Goal: Information Seeking & Learning: Learn about a topic

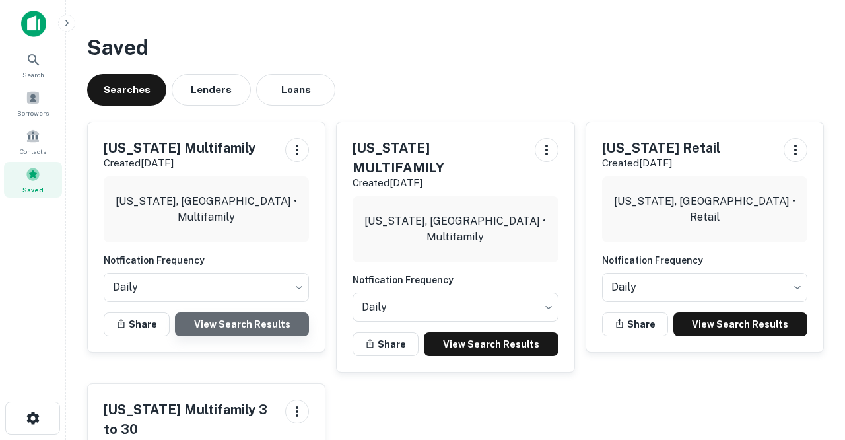
click at [253, 322] on link "View Search Results" at bounding box center [242, 324] width 134 height 24
click at [222, 326] on link "View Search Results" at bounding box center [242, 324] width 134 height 24
click at [241, 320] on link "View Search Results" at bounding box center [242, 324] width 134 height 24
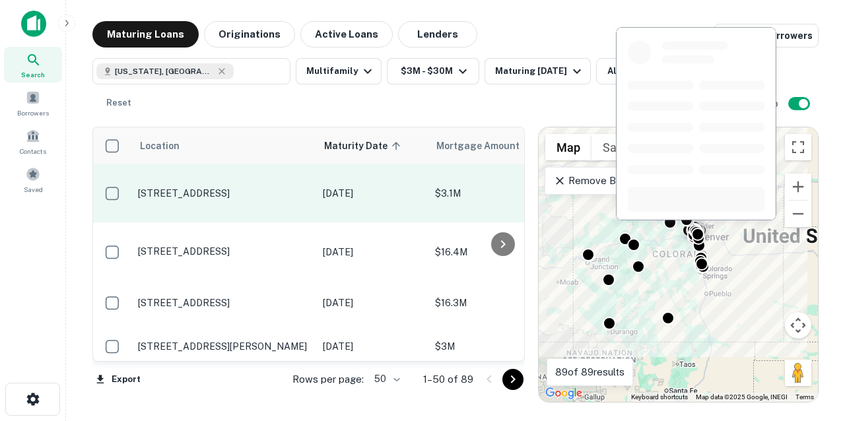
click at [250, 189] on p "2444 S York St Denver, CO80210" at bounding box center [224, 194] width 172 height 12
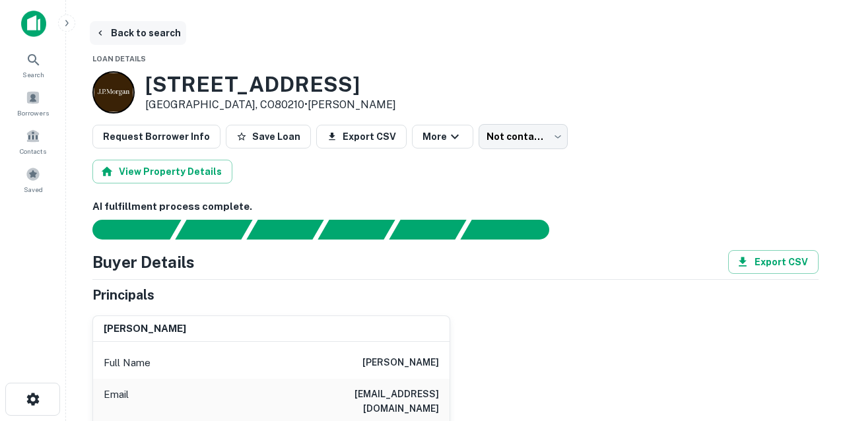
click at [148, 30] on button "Back to search" at bounding box center [138, 33] width 96 height 24
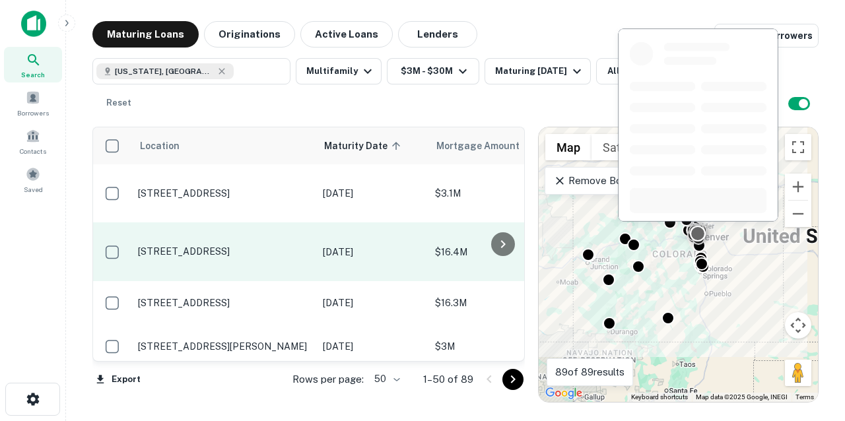
click at [196, 246] on p "7200 E Quincy Ave Denver, CO80237" at bounding box center [224, 252] width 172 height 12
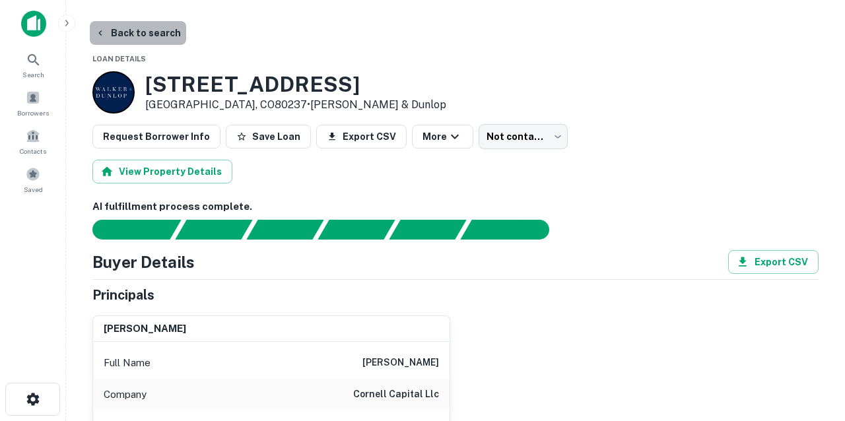
click at [149, 32] on button "Back to search" at bounding box center [138, 33] width 96 height 24
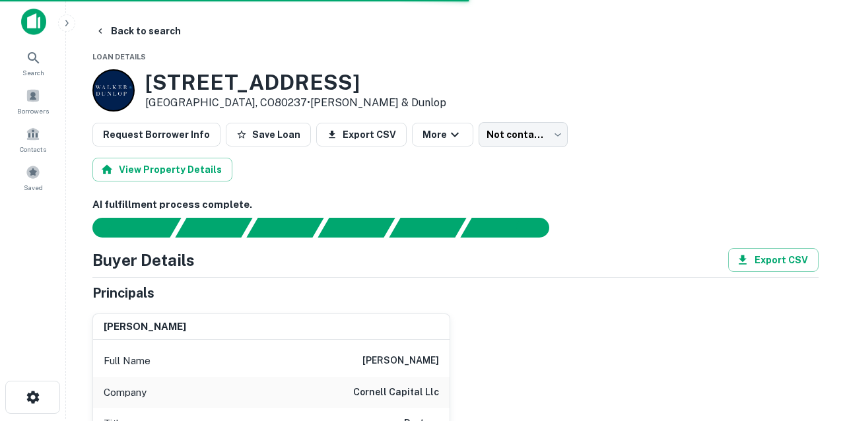
scroll to position [1, 0]
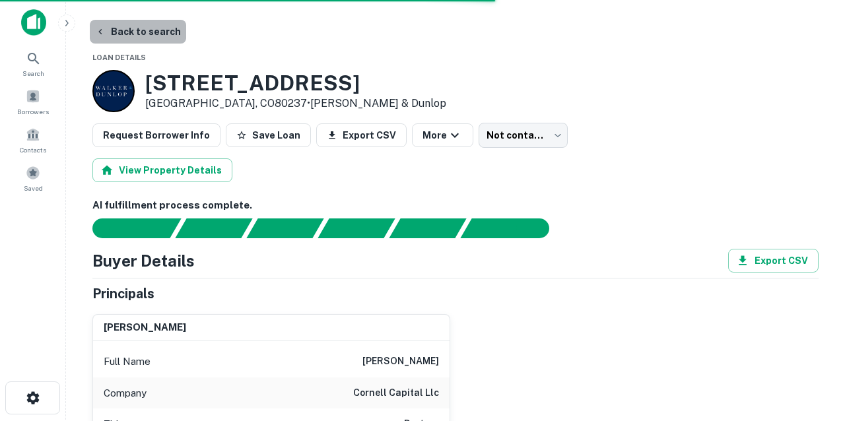
click at [148, 32] on button "Back to search" at bounding box center [138, 32] width 96 height 24
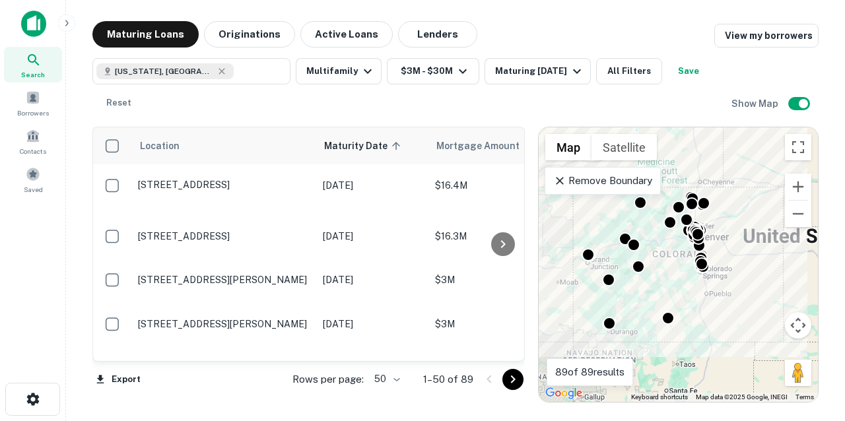
scroll to position [72, 0]
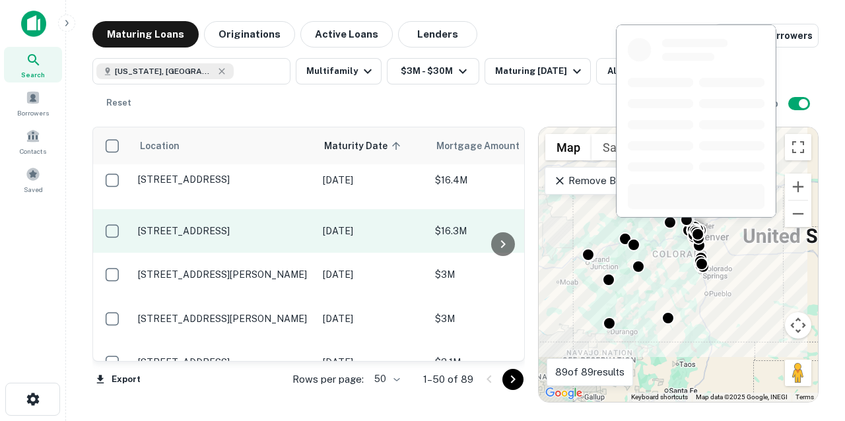
click at [256, 225] on p "1211 Vine St Denver, CO80206" at bounding box center [224, 231] width 172 height 12
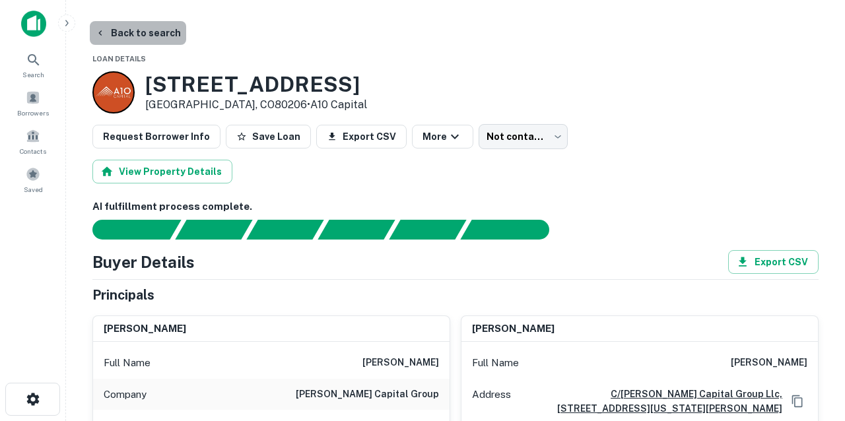
click at [154, 33] on button "Back to search" at bounding box center [138, 33] width 96 height 24
click at [152, 29] on button "Back to search" at bounding box center [138, 33] width 96 height 24
click at [158, 34] on button "Back to search" at bounding box center [138, 33] width 96 height 24
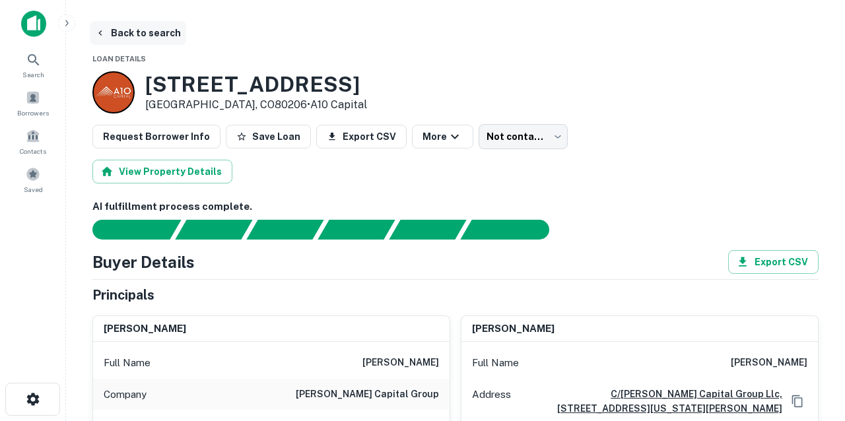
click at [154, 32] on button "Back to search" at bounding box center [138, 33] width 96 height 24
